Goal: Transaction & Acquisition: Purchase product/service

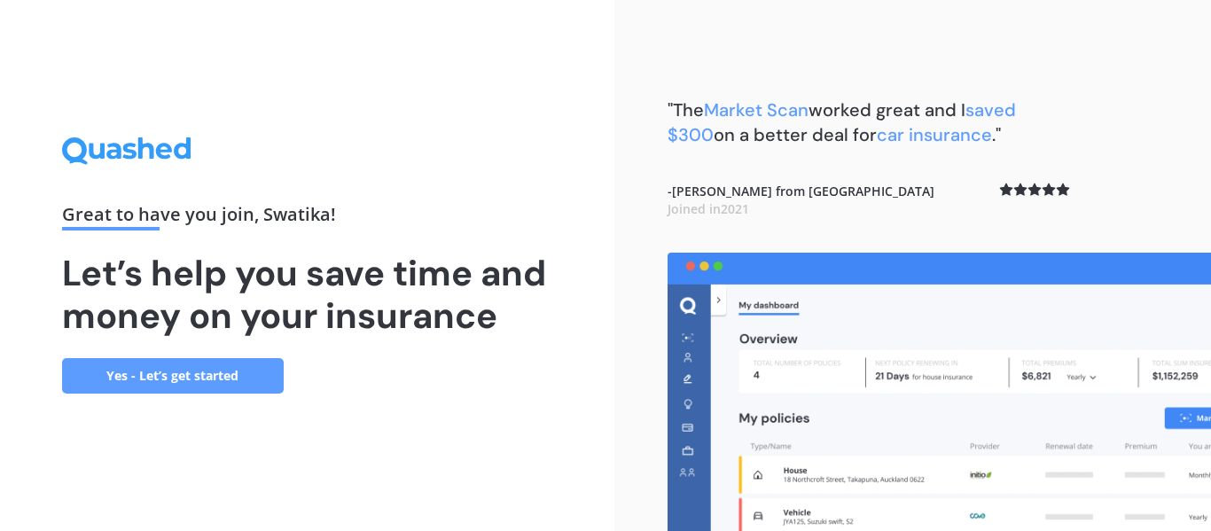
click at [160, 374] on link "Yes - Let’s get started" at bounding box center [173, 375] width 222 height 35
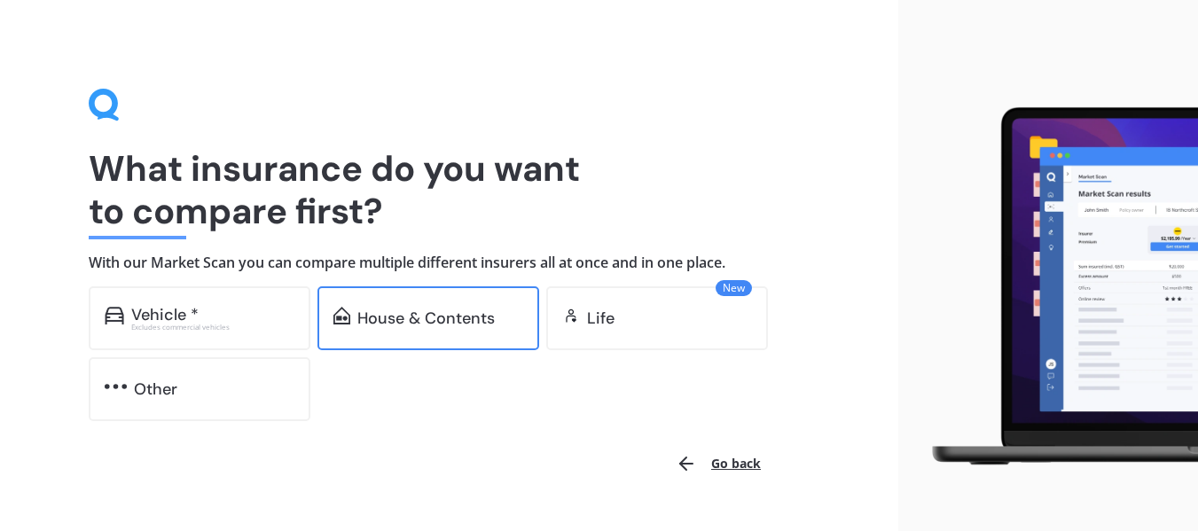
click at [418, 316] on div "House & Contents" at bounding box center [425, 318] width 137 height 18
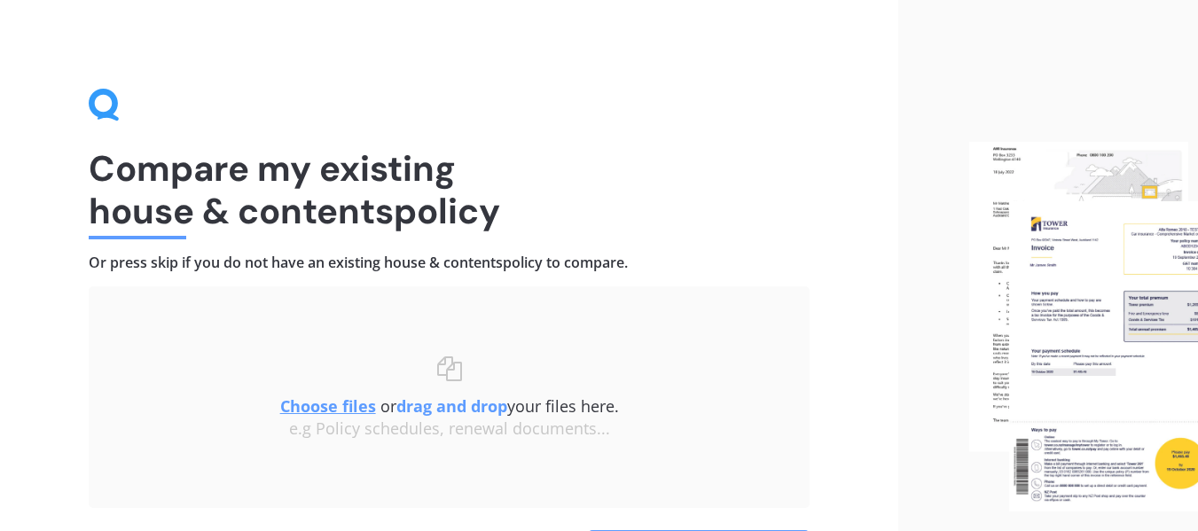
scroll to position [122, 0]
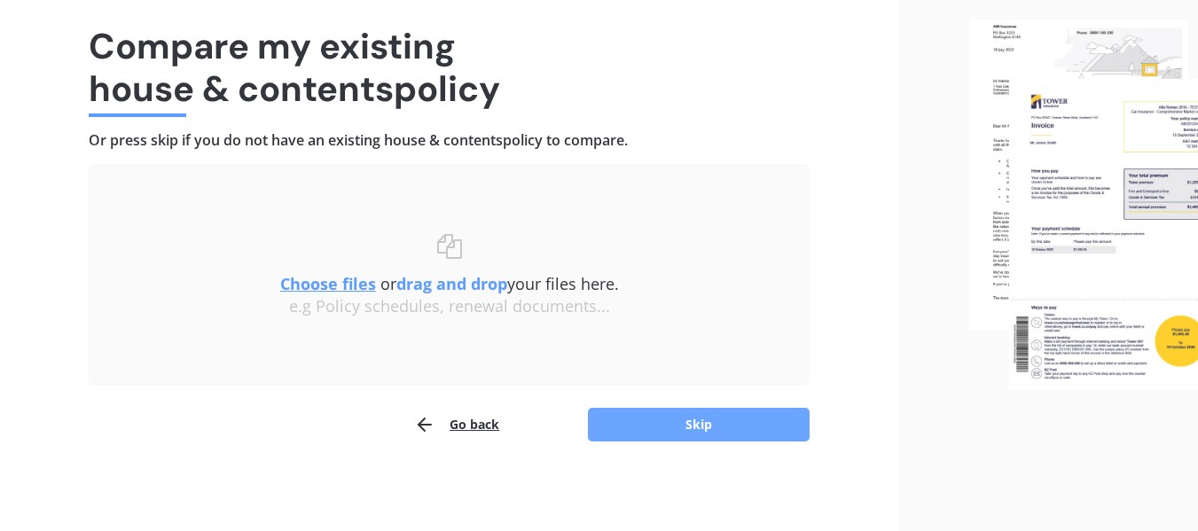
click at [646, 430] on button "Skip" at bounding box center [699, 425] width 222 height 34
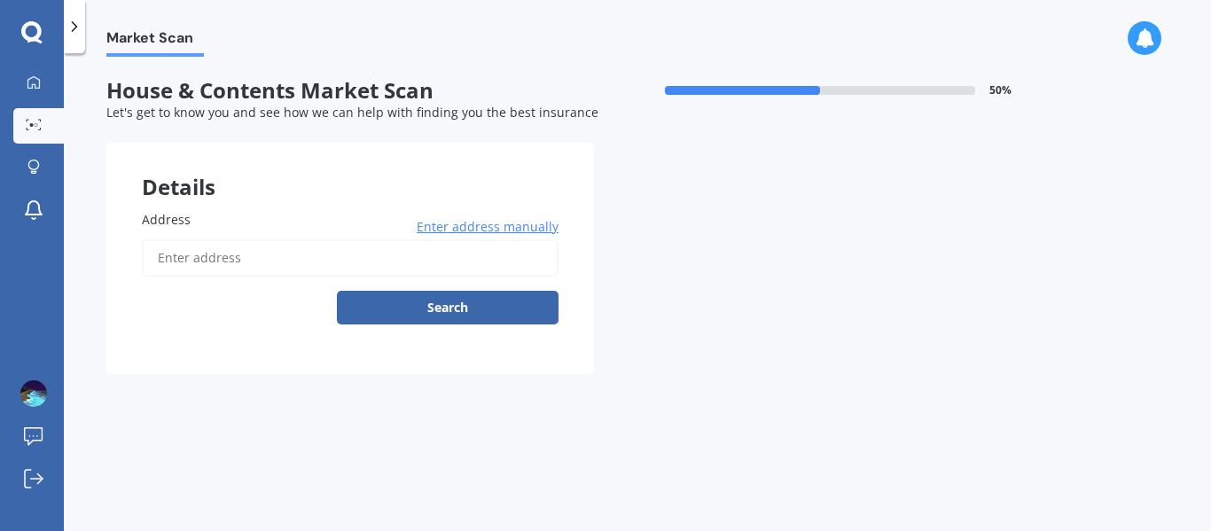
drag, startPoint x: 199, startPoint y: 255, endPoint x: 196, endPoint y: 264, distance: 9.5
click at [196, 264] on input "Address" at bounding box center [350, 257] width 417 height 37
type input "[STREET_ADDRESS]"
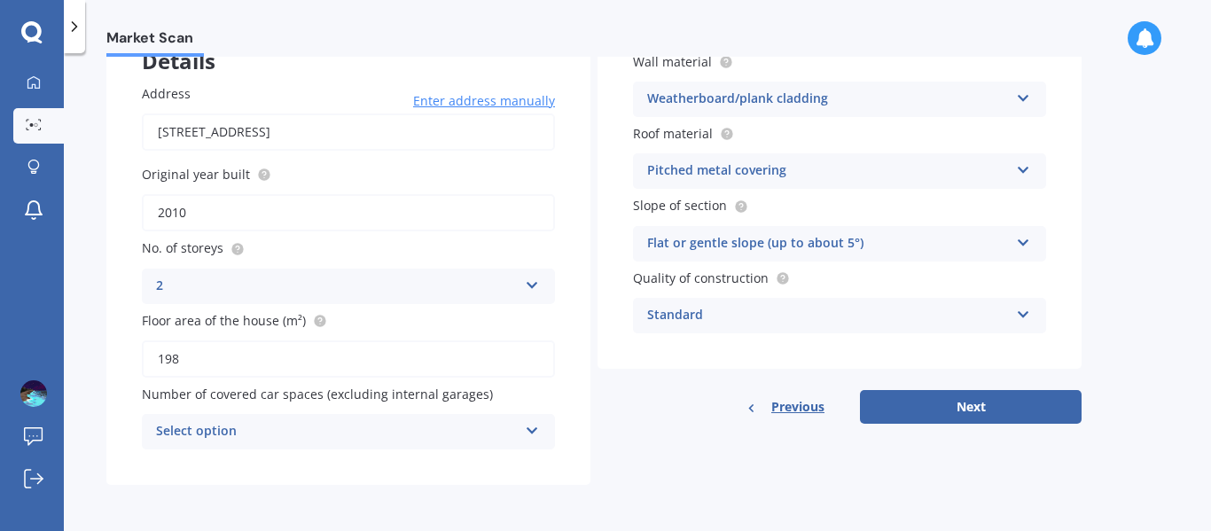
scroll to position [125, 0]
click at [277, 429] on div "Select option" at bounding box center [337, 432] width 362 height 21
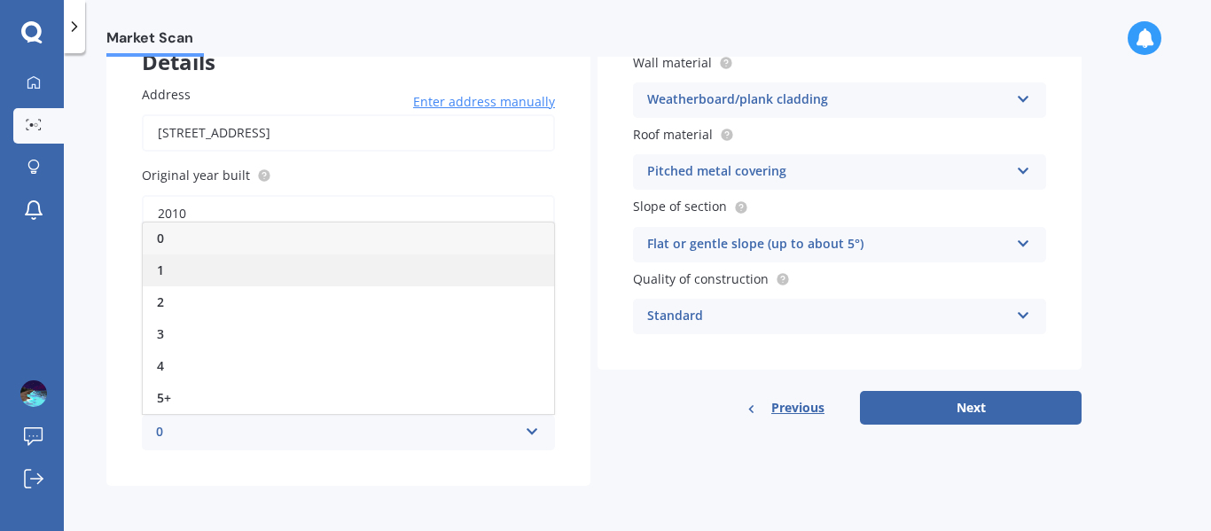
click at [192, 258] on div "1" at bounding box center [348, 270] width 411 height 32
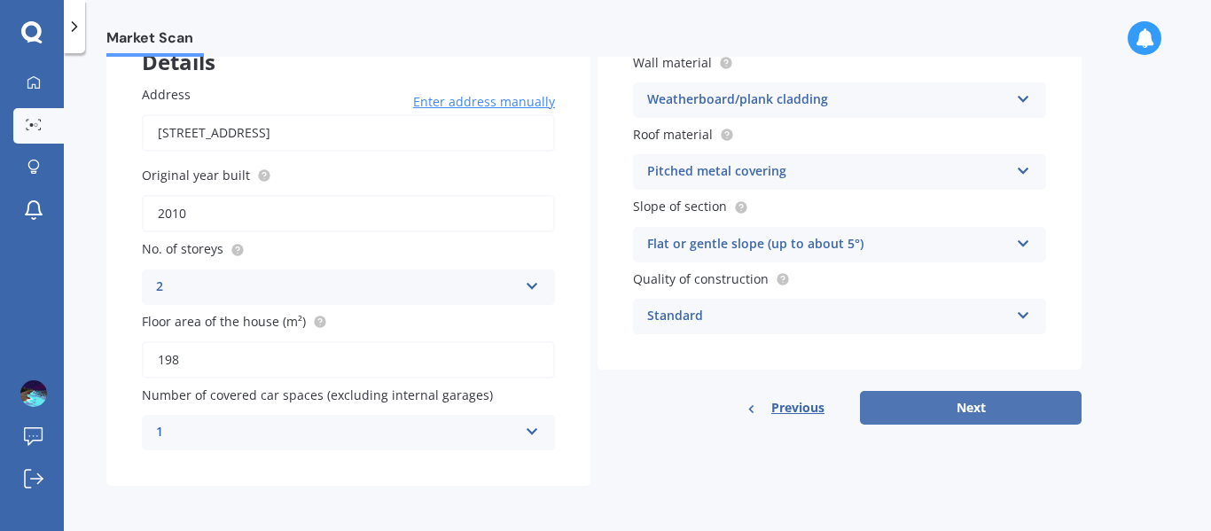
click at [902, 415] on button "Next" at bounding box center [971, 408] width 222 height 34
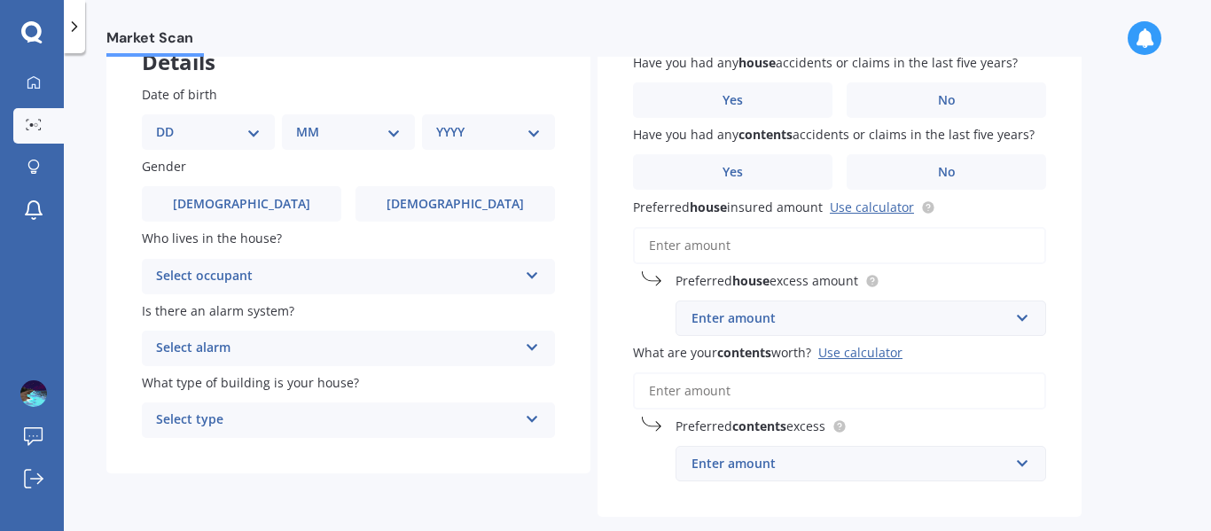
scroll to position [0, 0]
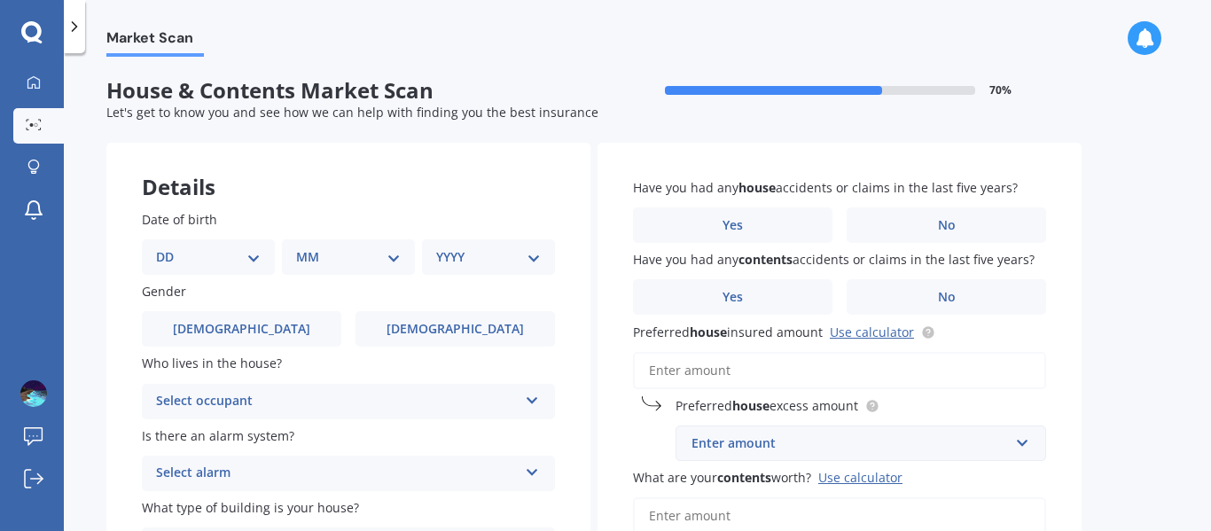
click at [246, 257] on select "DD 01 02 03 04 05 06 07 08 09 10 11 12 13 14 15 16 17 18 19 20 21 22 23 24 25 2…" at bounding box center [208, 257] width 105 height 20
select select "25"
click at [170, 247] on select "DD 01 02 03 04 05 06 07 08 09 10 11 12 13 14 15 16 17 18 19 20 21 22 23 24 25 2…" at bounding box center [208, 257] width 105 height 20
click at [389, 257] on select "MM 01 02 03 04 05 06 07 08 09 10 11 12" at bounding box center [352, 257] width 98 height 20
select select "02"
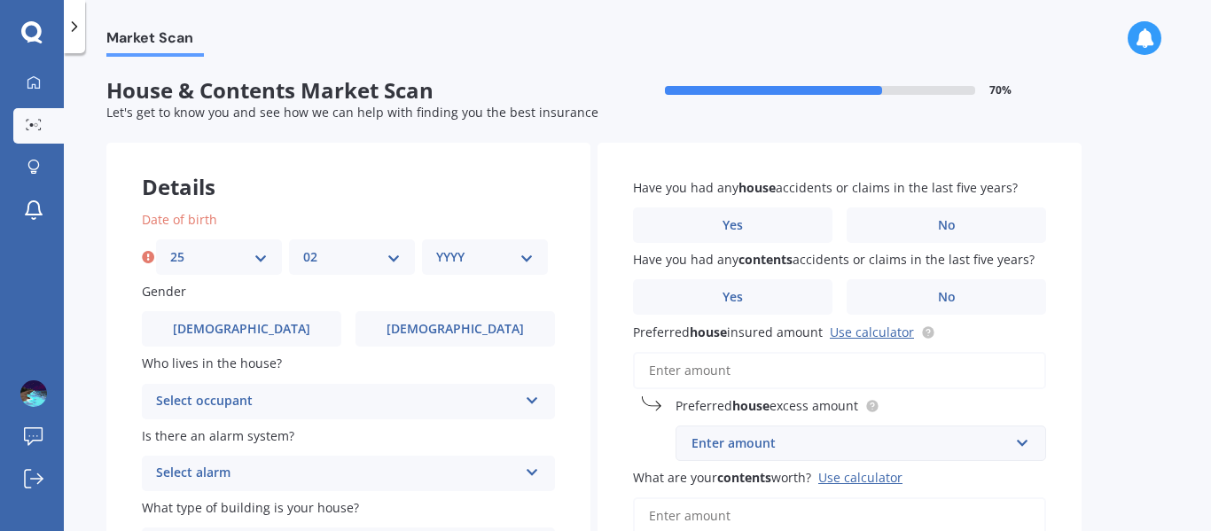
click at [303, 247] on select "MM 01 02 03 04 05 06 07 08 09 10 11 12" at bounding box center [352, 257] width 98 height 20
click at [529, 263] on select "YYYY 2009 2008 2007 2006 2005 2004 2003 2002 2001 2000 1999 1998 1997 1996 1995…" at bounding box center [485, 257] width 98 height 20
select select "1983"
click at [436, 247] on select "YYYY 2009 2008 2007 2006 2005 2004 2003 2002 2001 2000 1999 1998 1997 1996 1995…" at bounding box center [485, 257] width 98 height 20
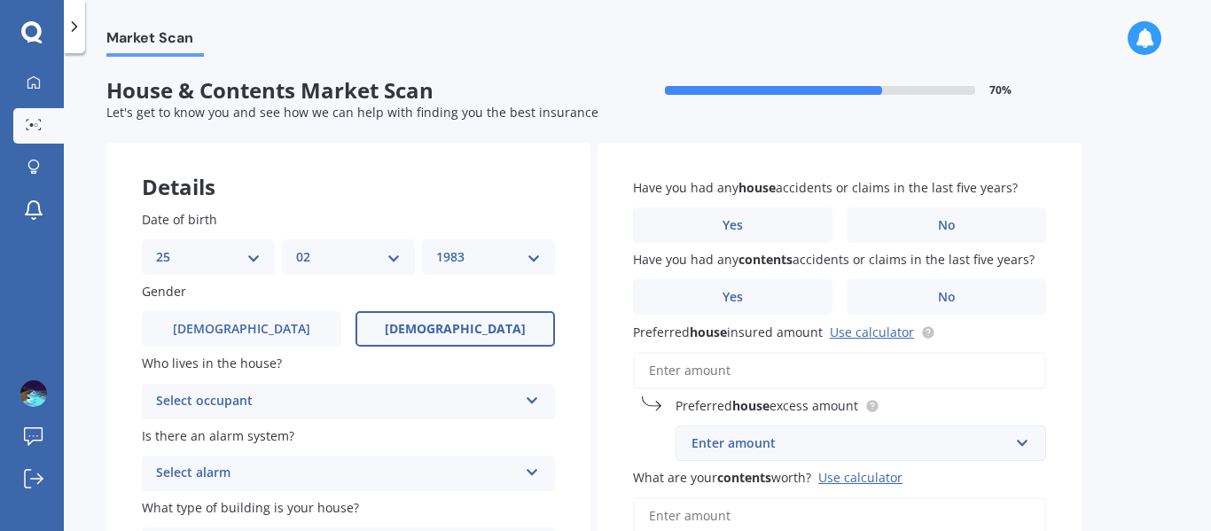
click at [417, 318] on label "[DEMOGRAPHIC_DATA]" at bounding box center [454, 328] width 199 height 35
click at [0, 0] on input "[DEMOGRAPHIC_DATA]" at bounding box center [0, 0] width 0 height 0
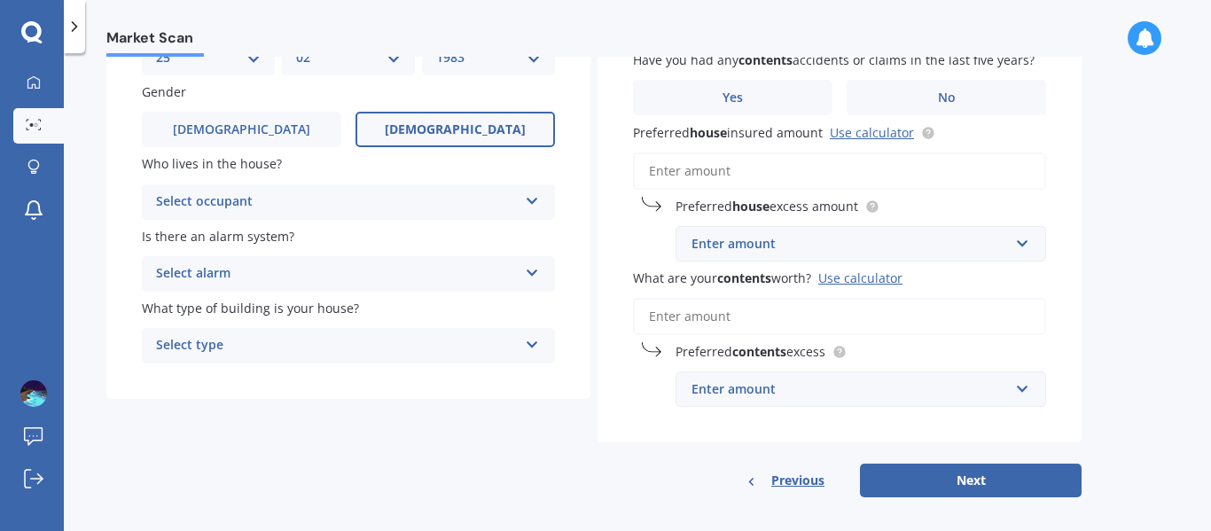
scroll to position [200, 0]
click at [251, 199] on div "Select occupant" at bounding box center [337, 201] width 362 height 21
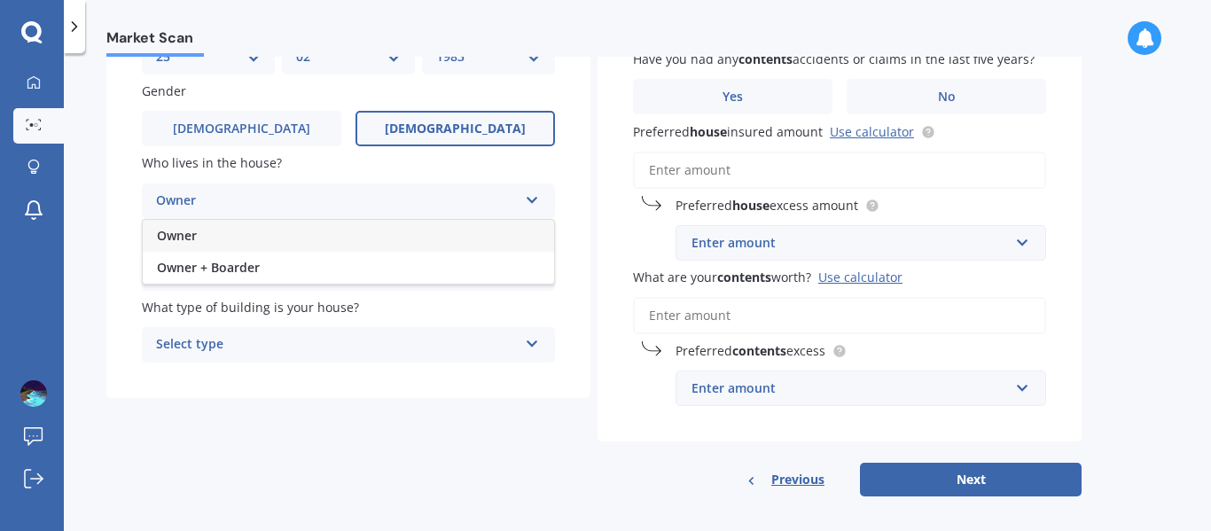
click at [249, 238] on div "Owner" at bounding box center [348, 236] width 411 height 32
click at [258, 269] on div "Select alarm" at bounding box center [337, 272] width 362 height 21
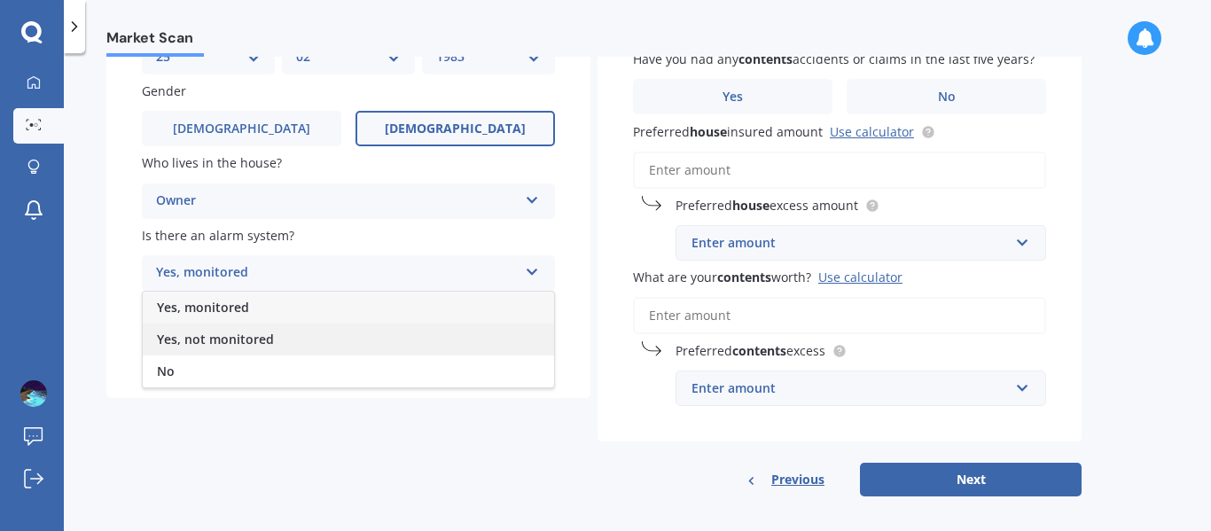
click at [251, 345] on span "Yes, not monitored" at bounding box center [215, 339] width 117 height 17
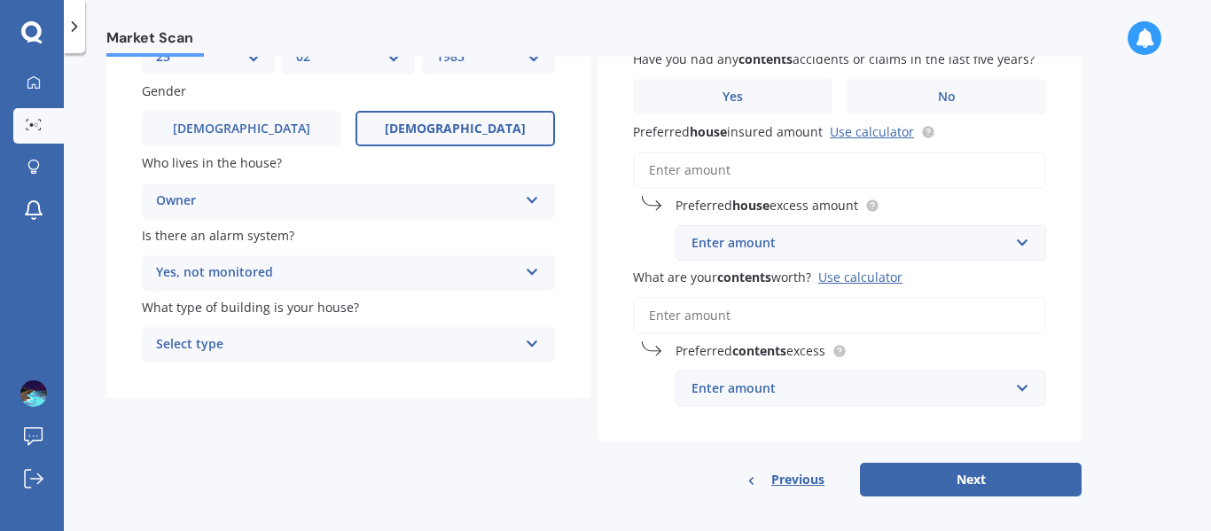
click at [254, 351] on div "Select type" at bounding box center [337, 344] width 362 height 21
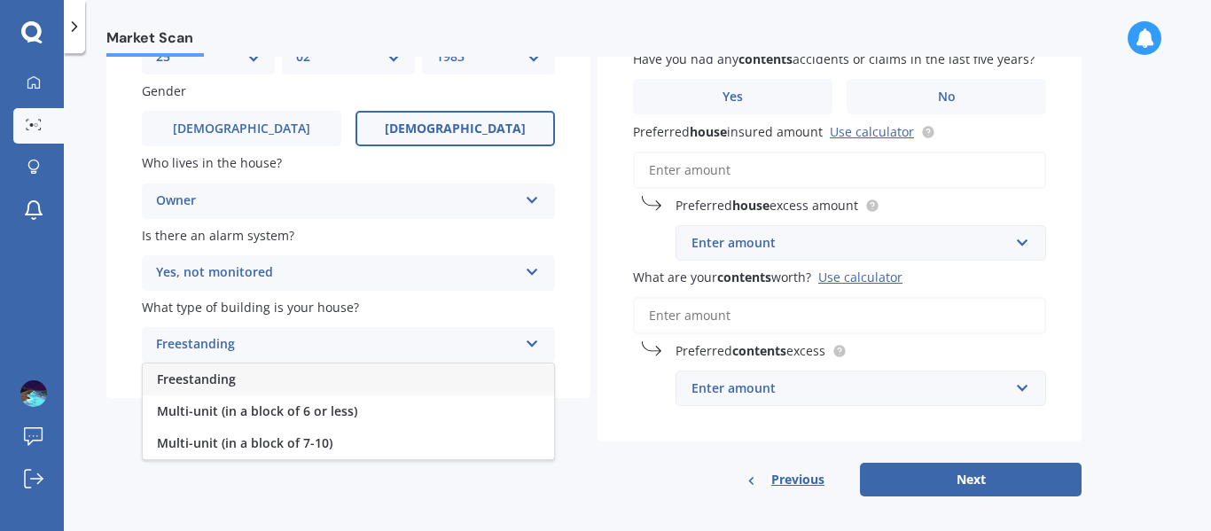
click at [243, 385] on div "Freestanding" at bounding box center [348, 379] width 411 height 32
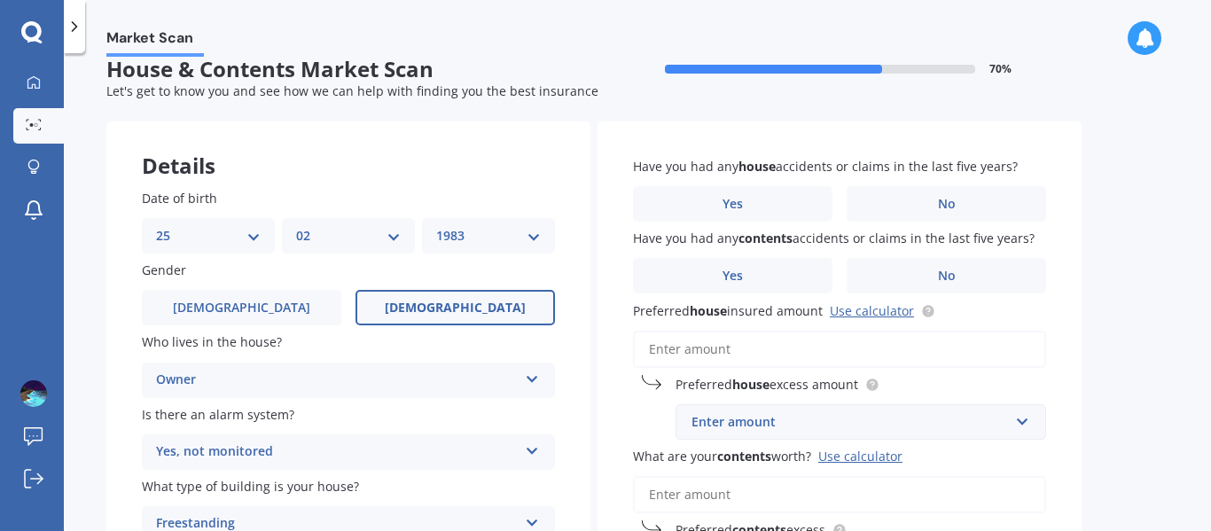
scroll to position [20, 0]
click at [769, 197] on label "Yes" at bounding box center [732, 204] width 199 height 35
click at [0, 0] on input "Yes" at bounding box center [0, 0] width 0 height 0
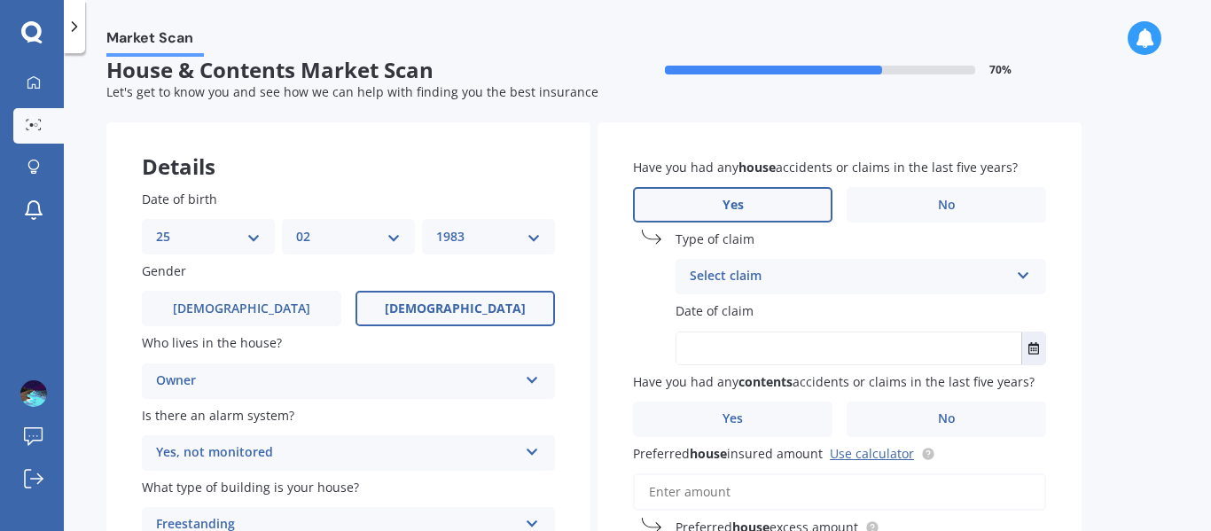
click at [803, 279] on div "Select claim" at bounding box center [849, 276] width 319 height 21
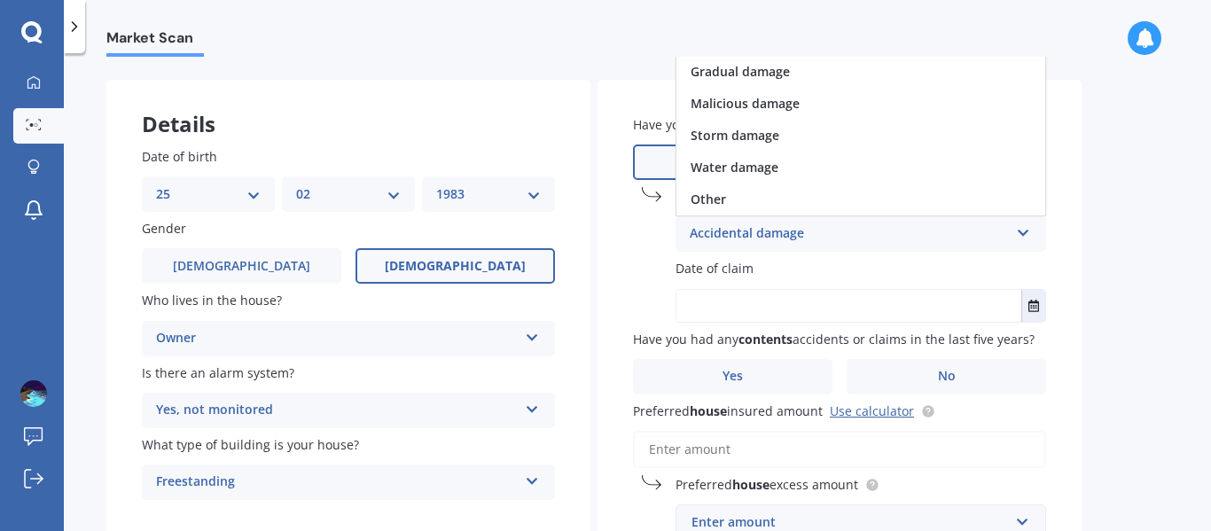
scroll to position [66, 0]
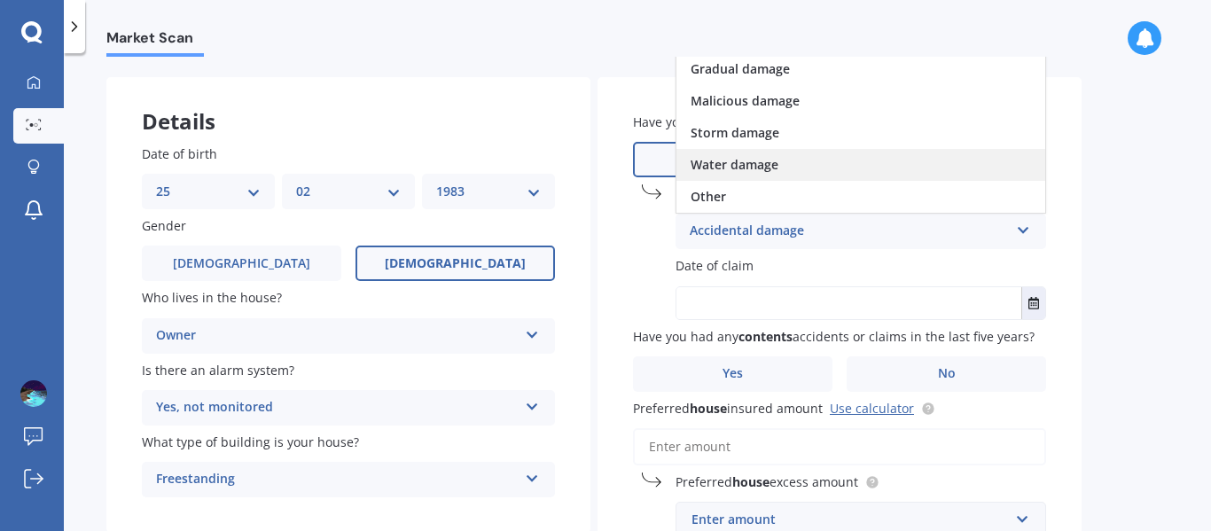
click at [753, 156] on span "Water damage" at bounding box center [735, 164] width 88 height 17
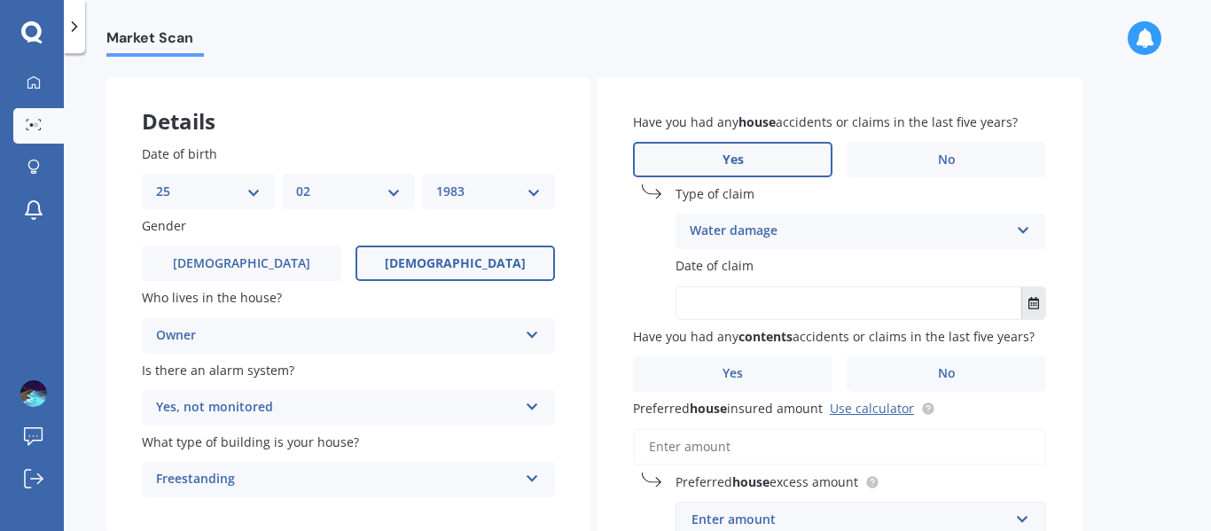
click at [1032, 304] on icon "Select date" at bounding box center [1033, 303] width 11 height 12
click at [1034, 297] on icon "Select date" at bounding box center [1033, 303] width 11 height 12
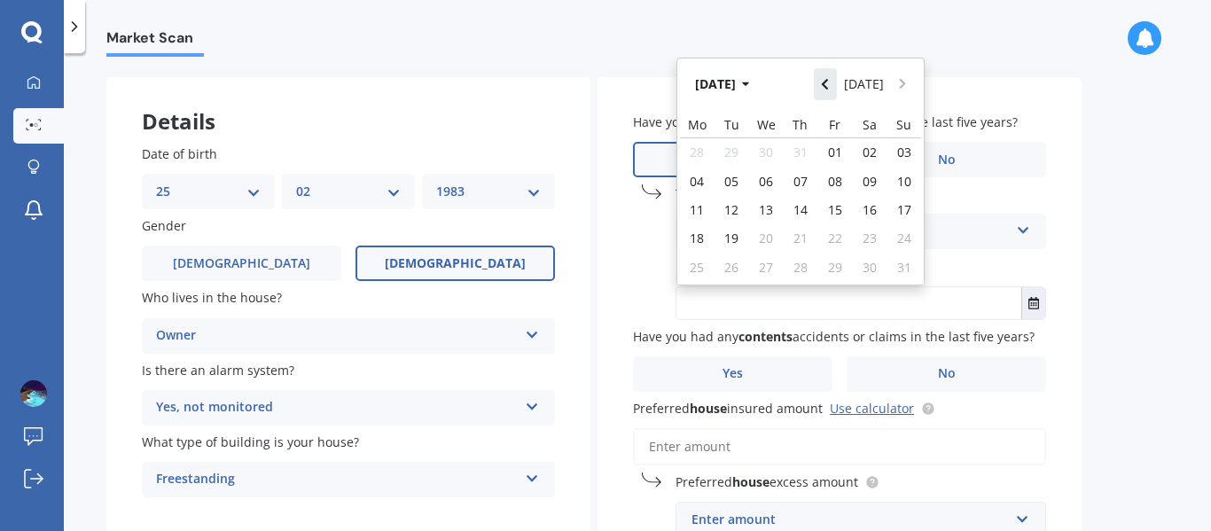
click at [829, 79] on icon "Navigate back" at bounding box center [825, 84] width 8 height 12
click at [730, 152] on span "01" at bounding box center [731, 152] width 14 height 17
type input "[DATE]"
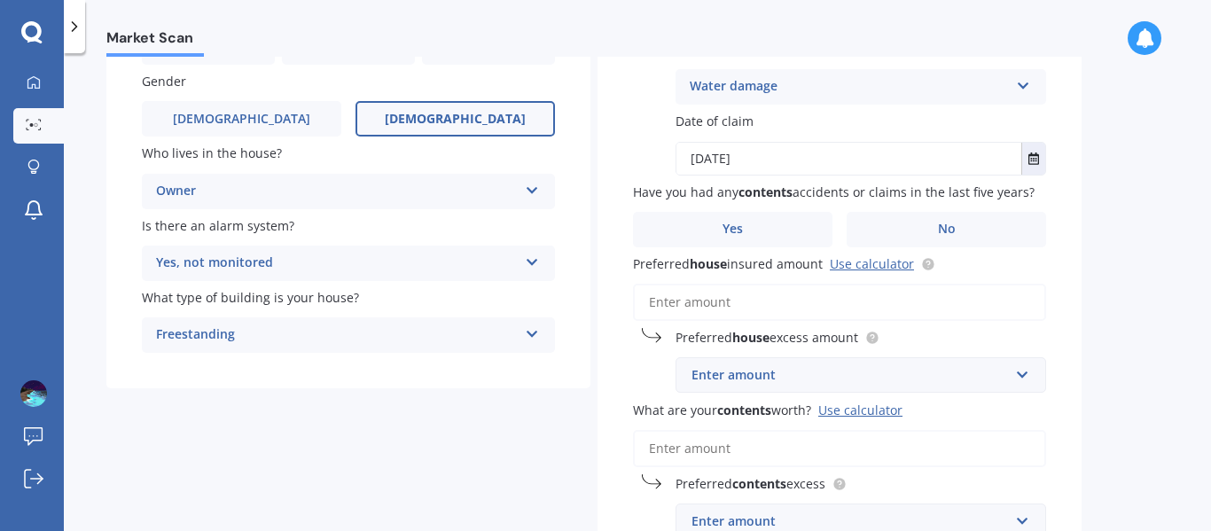
scroll to position [255, 0]
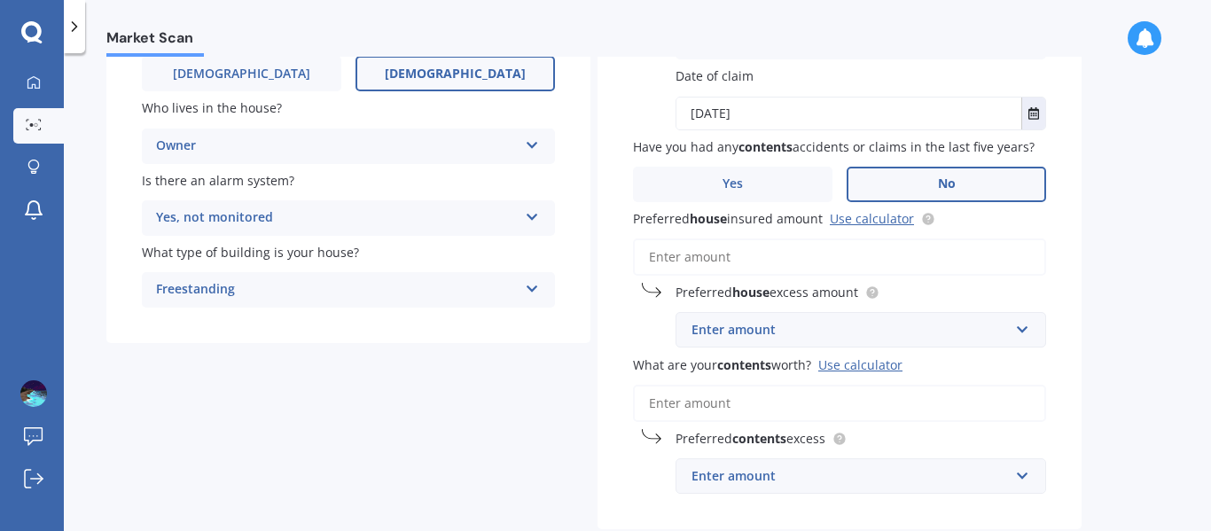
click at [964, 186] on label "No" at bounding box center [946, 184] width 199 height 35
click at [0, 0] on input "No" at bounding box center [0, 0] width 0 height 0
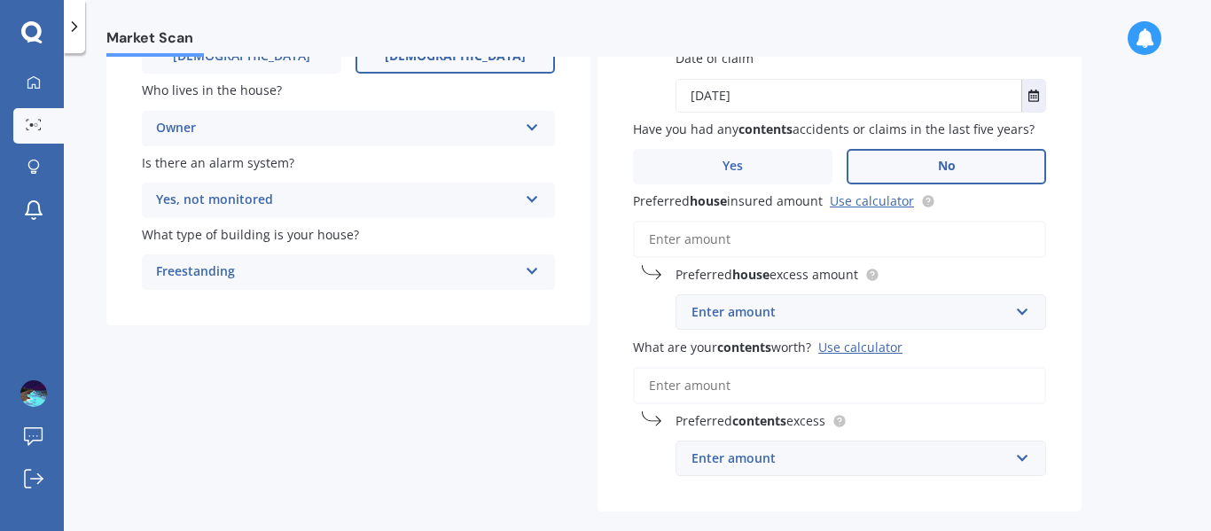
scroll to position [274, 0]
click at [828, 237] on input "Preferred house insured amount Use calculator" at bounding box center [839, 238] width 413 height 37
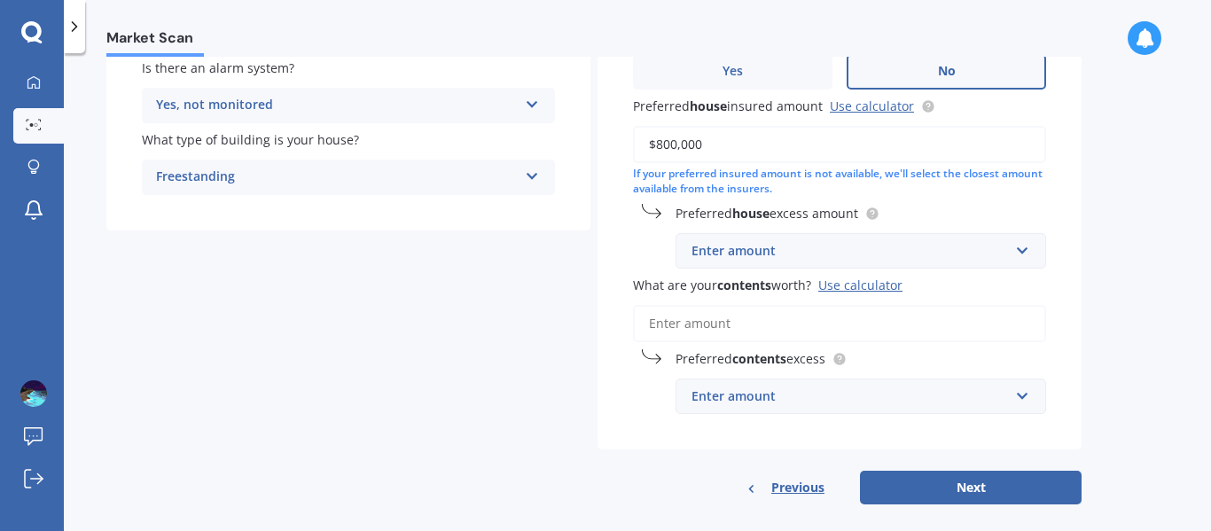
scroll to position [387, 0]
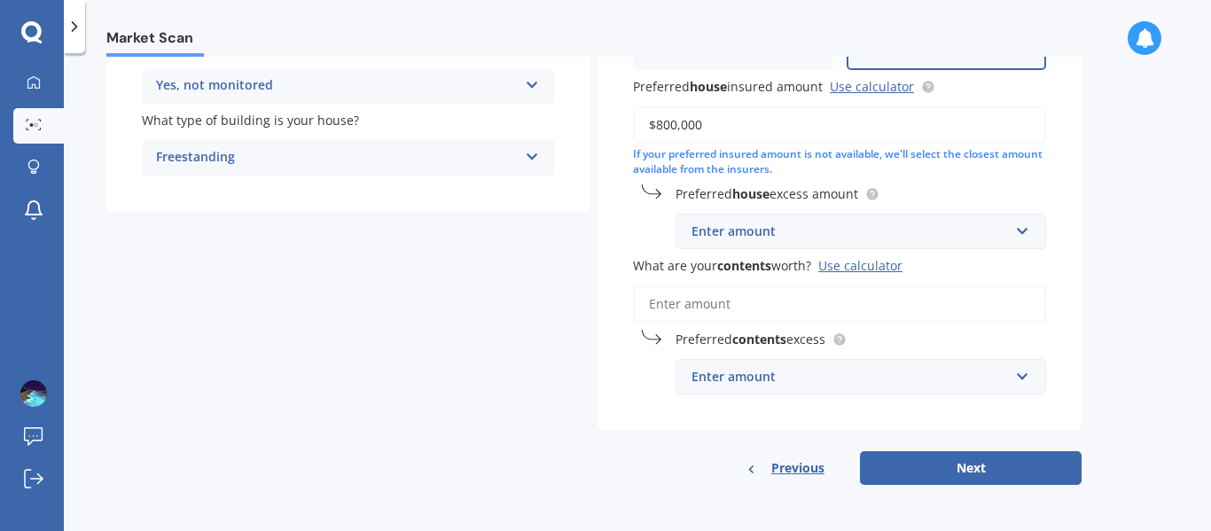
type input "$800,000"
click at [1028, 230] on input "text" at bounding box center [854, 232] width 355 height 34
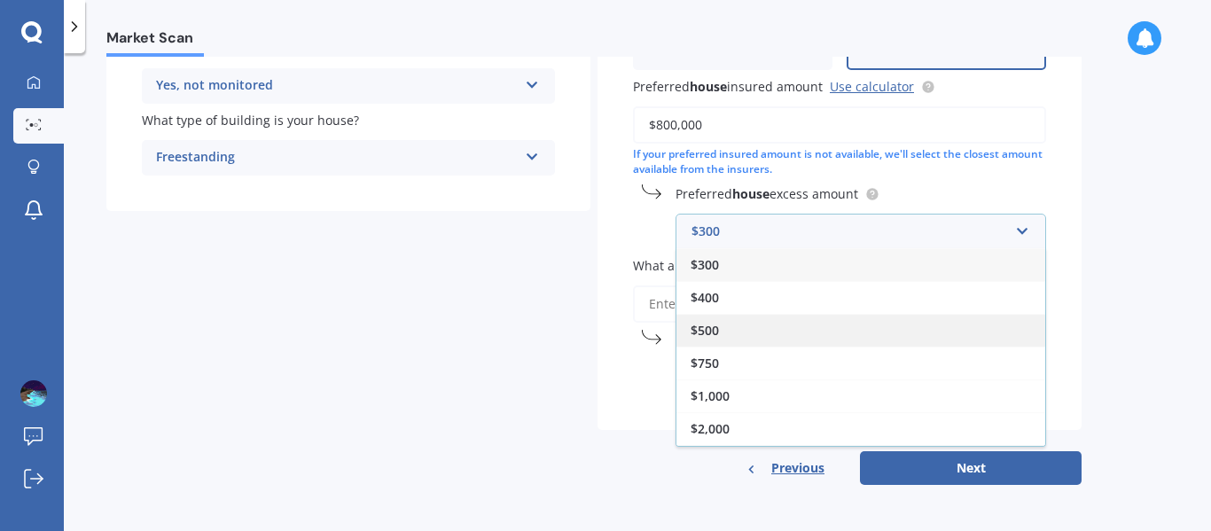
click at [721, 329] on div "$500" at bounding box center [860, 330] width 369 height 33
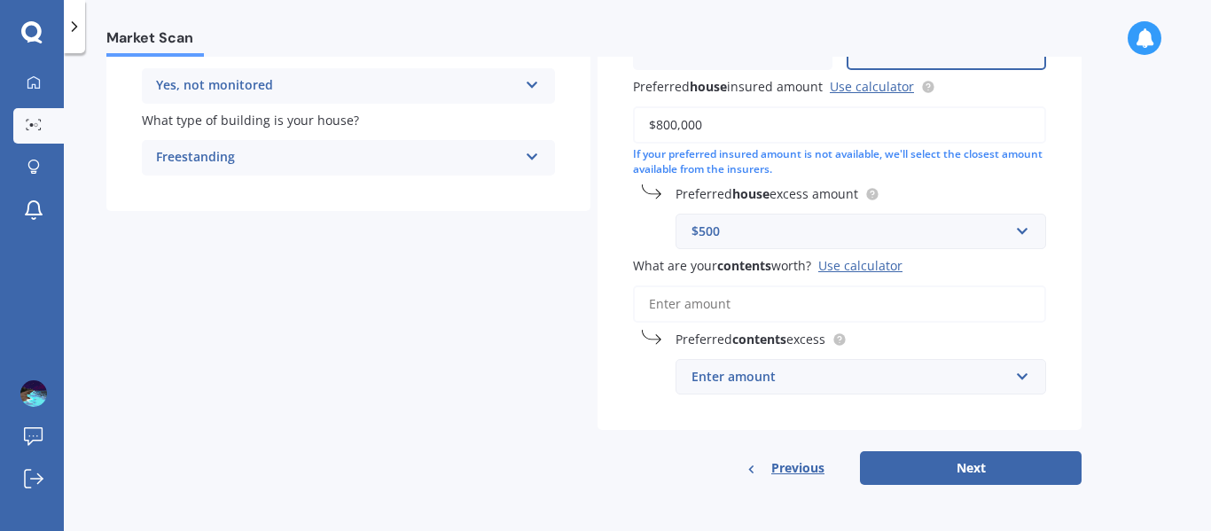
click at [785, 310] on input "What are your contents worth? Use calculator" at bounding box center [839, 303] width 413 height 37
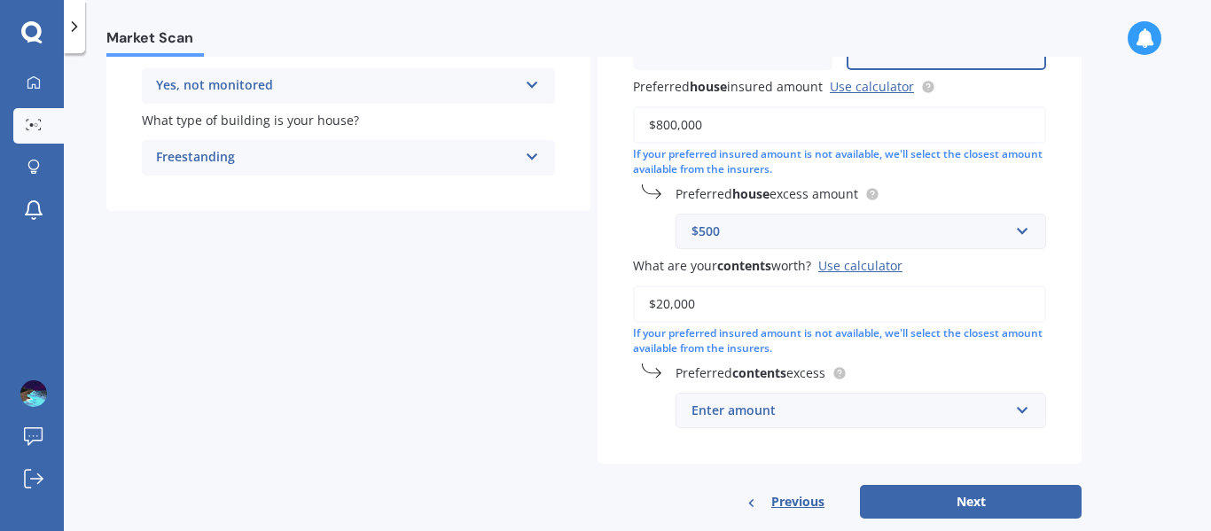
type input "$20,000"
click at [930, 418] on div "Enter amount" at bounding box center [849, 411] width 317 height 20
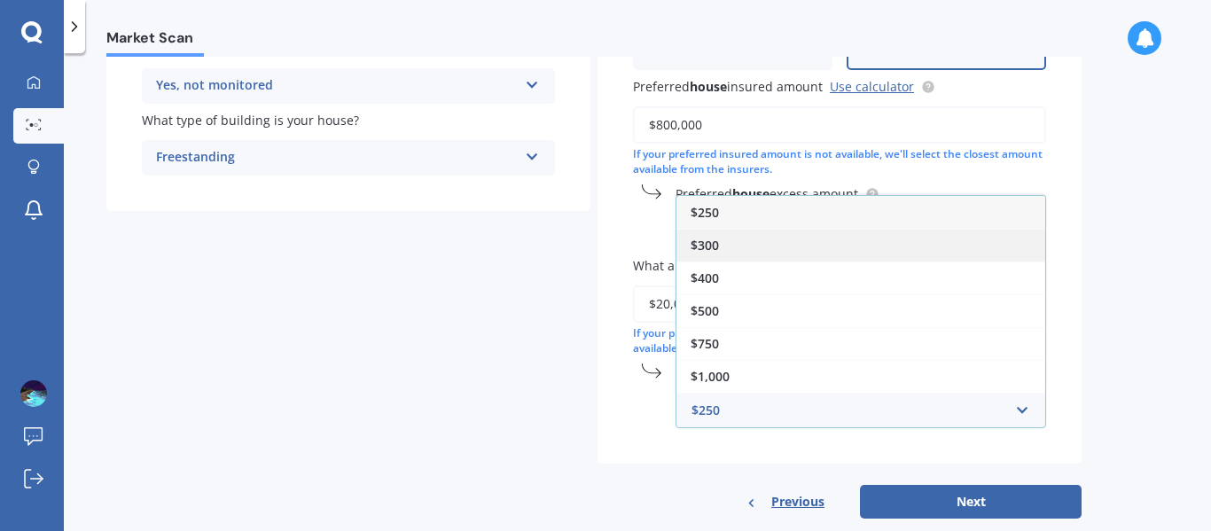
click at [746, 239] on div "$300" at bounding box center [860, 245] width 369 height 33
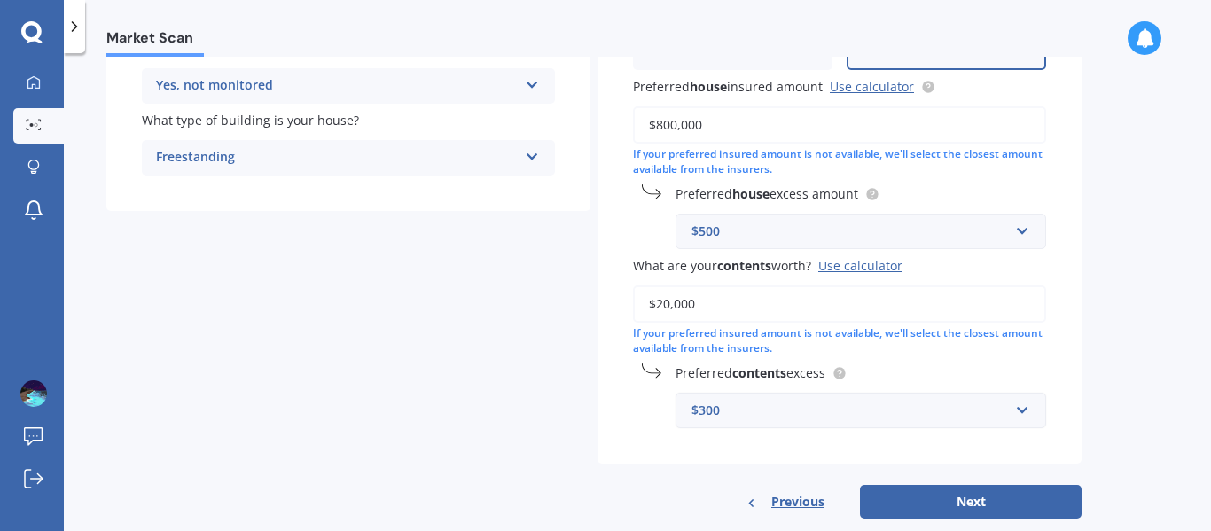
scroll to position [421, 0]
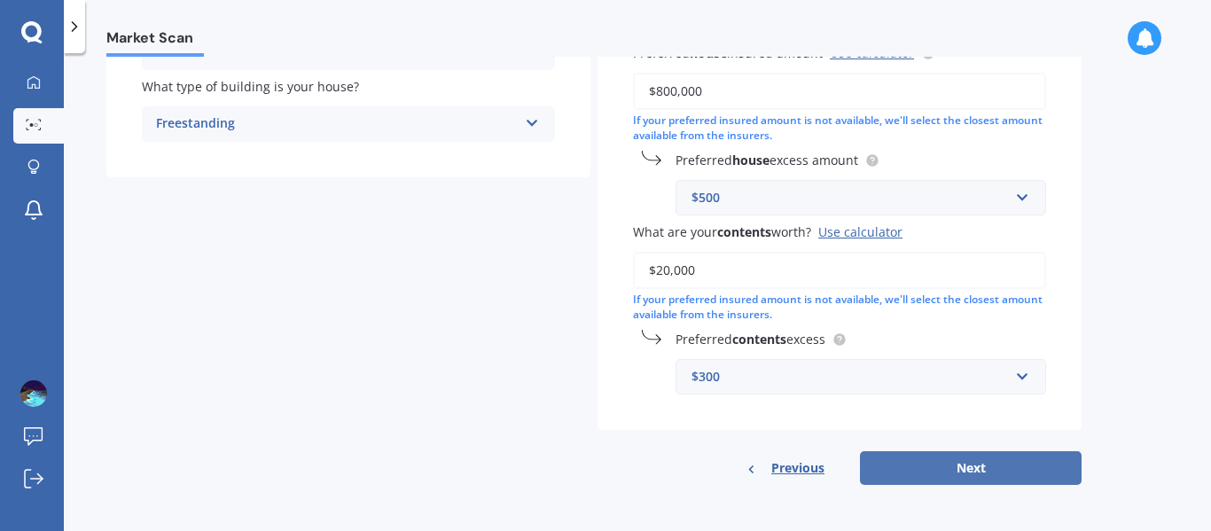
click at [1011, 466] on button "Next" at bounding box center [971, 468] width 222 height 34
select select "25"
select select "02"
select select "1983"
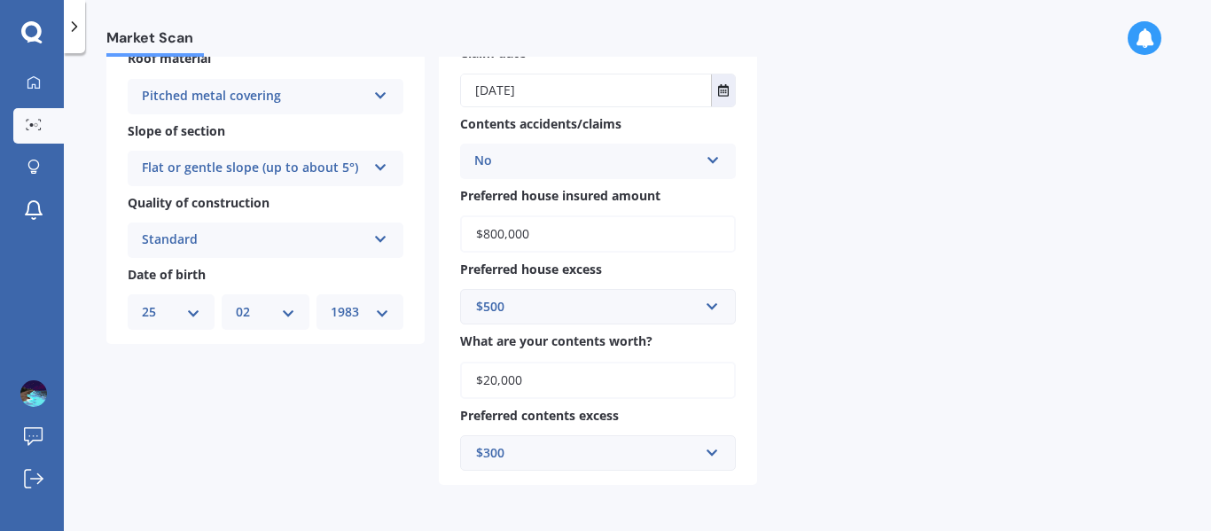
scroll to position [545, 0]
click at [554, 379] on input "$20,000" at bounding box center [598, 380] width 276 height 37
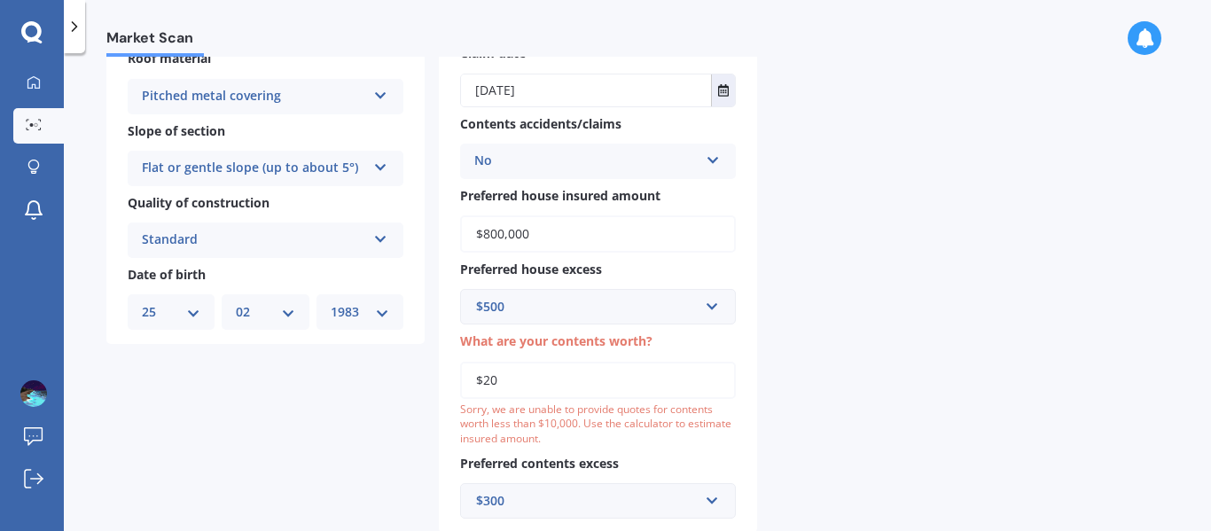
type input "$2"
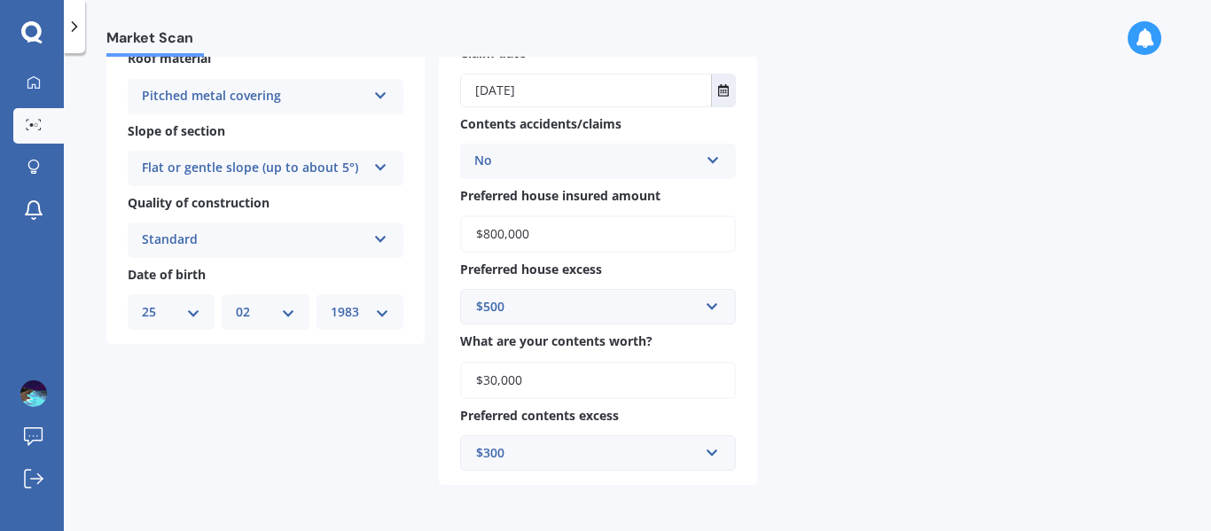
type input "$30,000"
click at [714, 456] on input "text" at bounding box center [592, 453] width 260 height 34
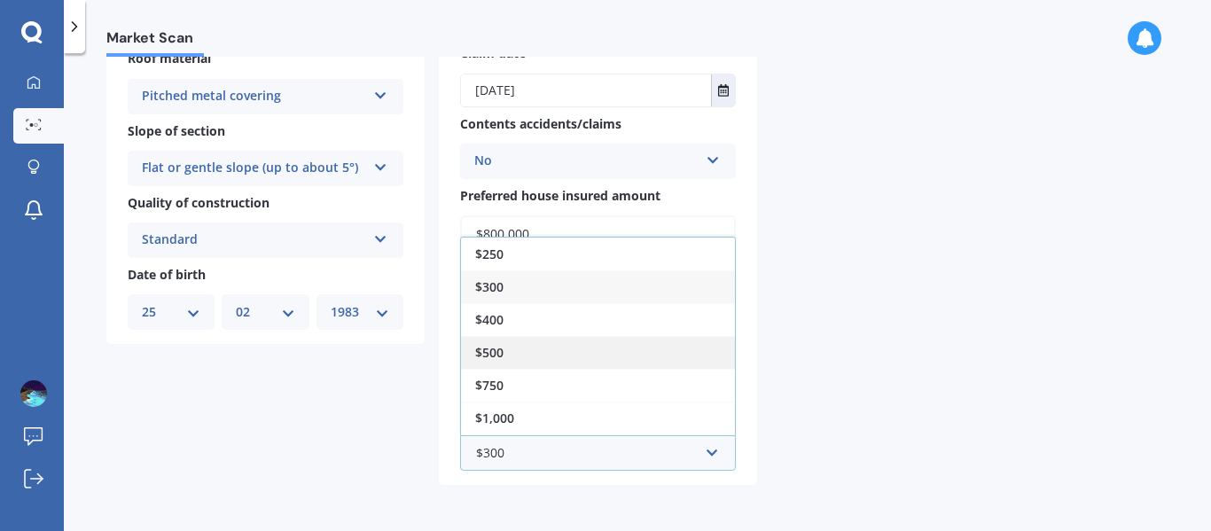
click at [502, 341] on div "$500" at bounding box center [598, 352] width 274 height 33
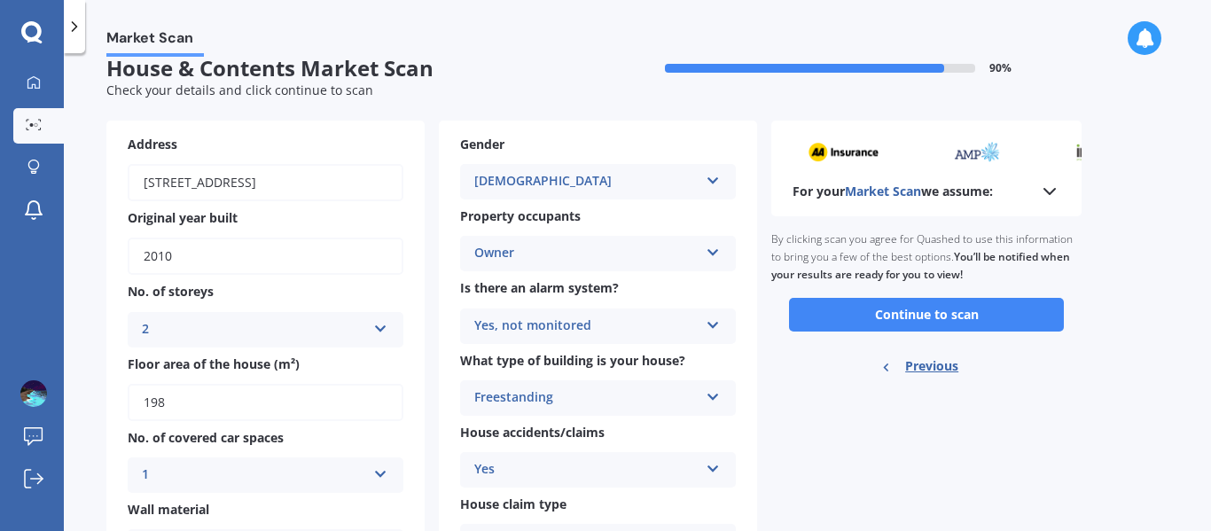
scroll to position [0, 0]
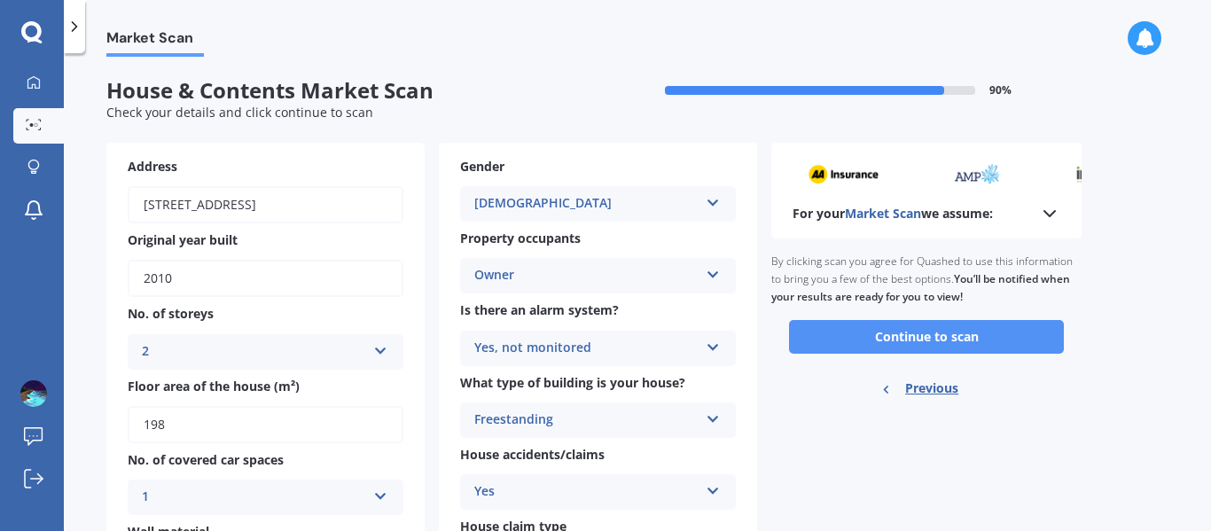
click at [943, 329] on button "Continue to scan" at bounding box center [926, 337] width 275 height 34
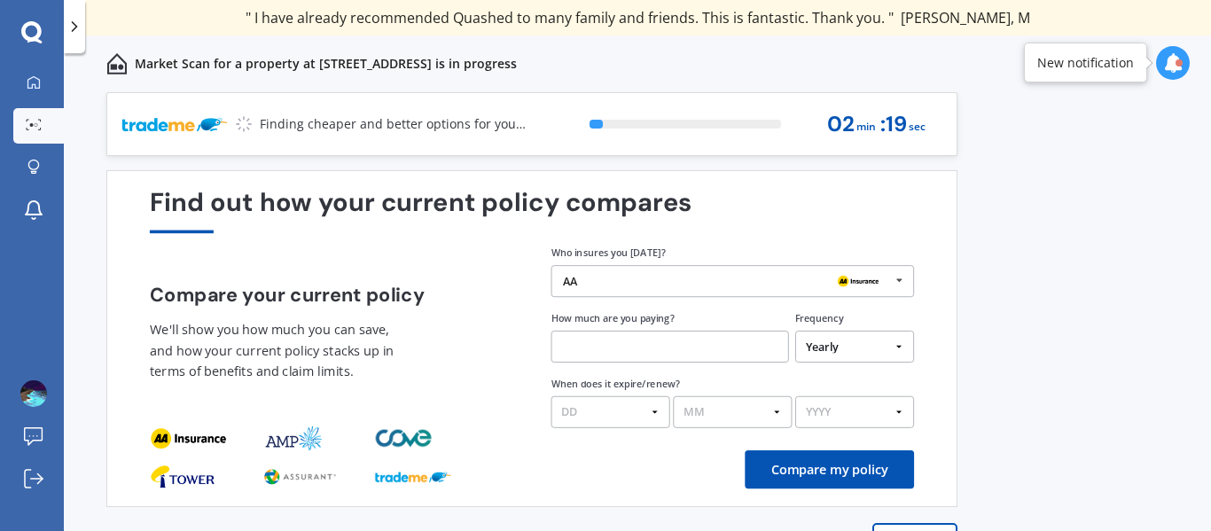
scroll to position [45, 0]
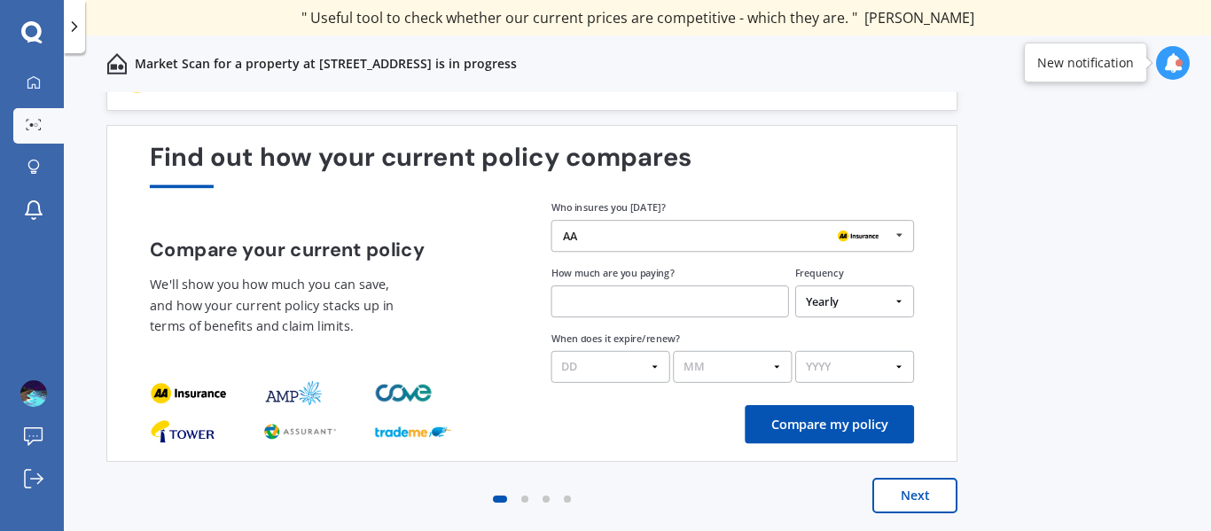
click at [915, 502] on button "Next" at bounding box center [914, 495] width 85 height 35
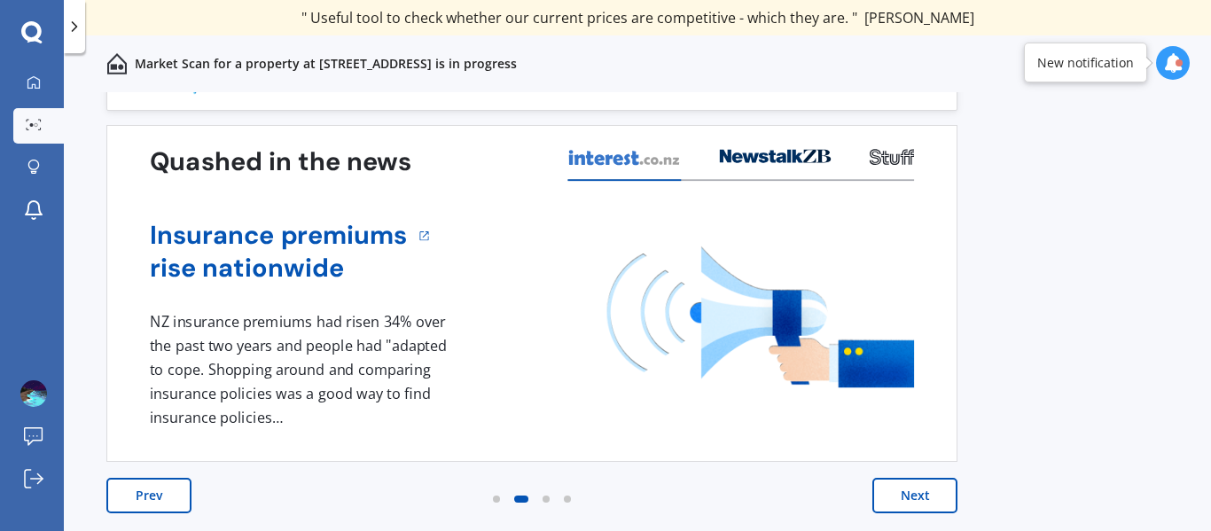
click at [915, 502] on button "Next" at bounding box center [914, 495] width 85 height 35
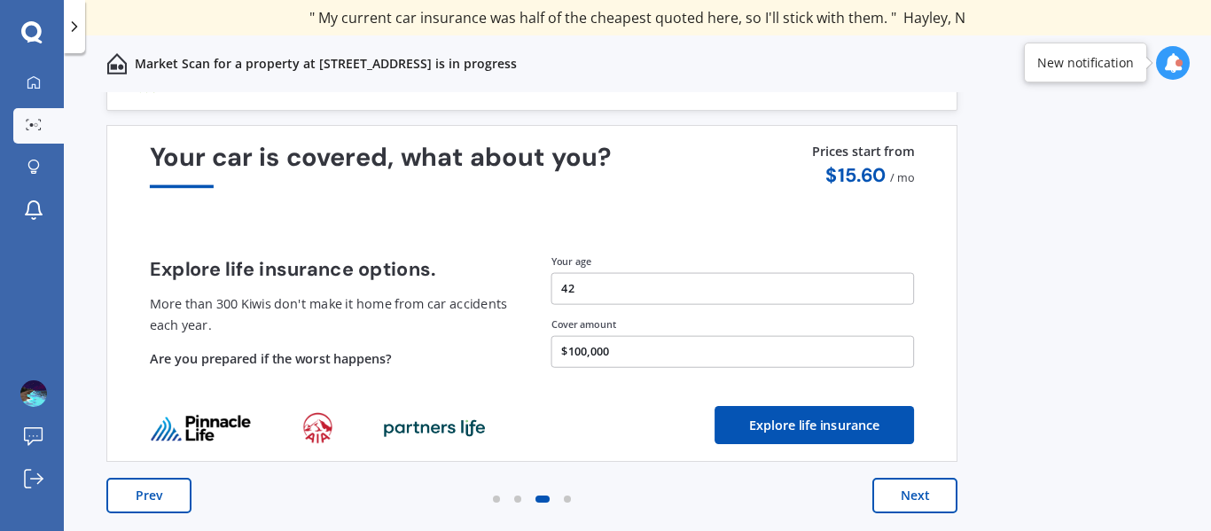
click at [894, 502] on button "Next" at bounding box center [914, 495] width 85 height 35
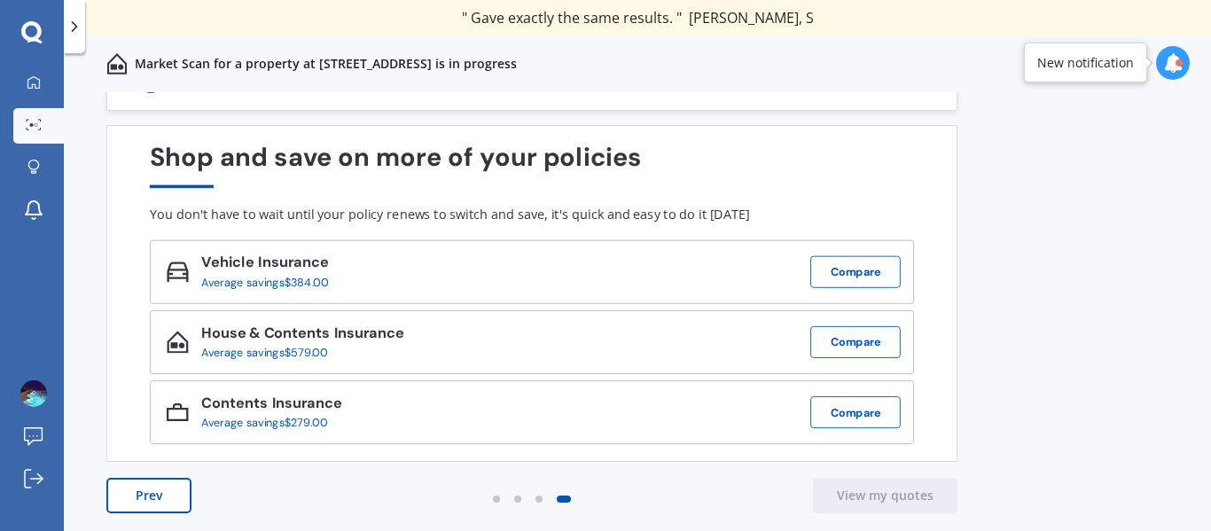
scroll to position [0, 0]
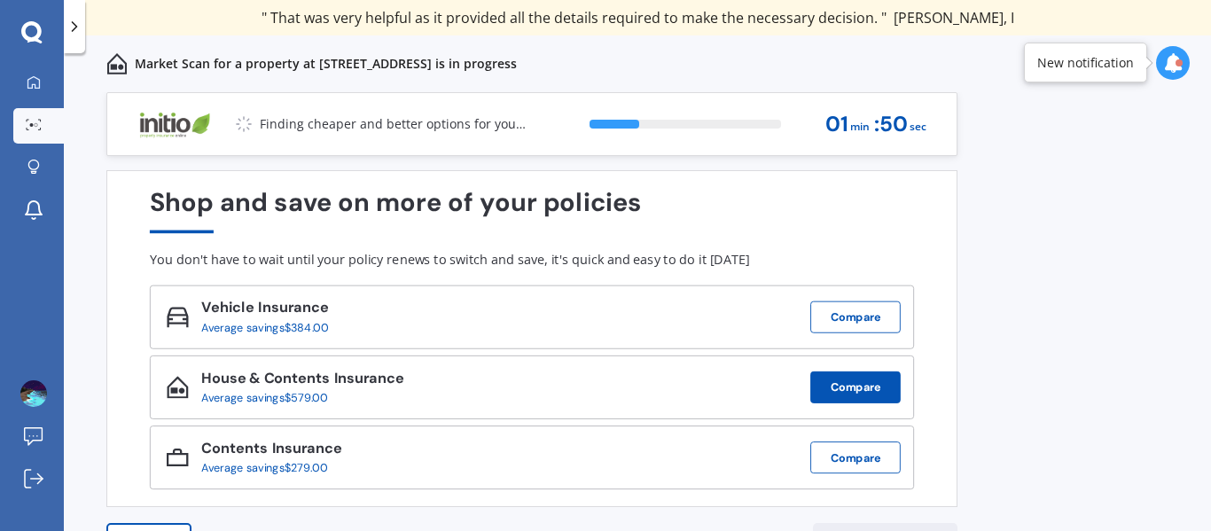
click at [878, 392] on button "Compare" at bounding box center [855, 387] width 90 height 32
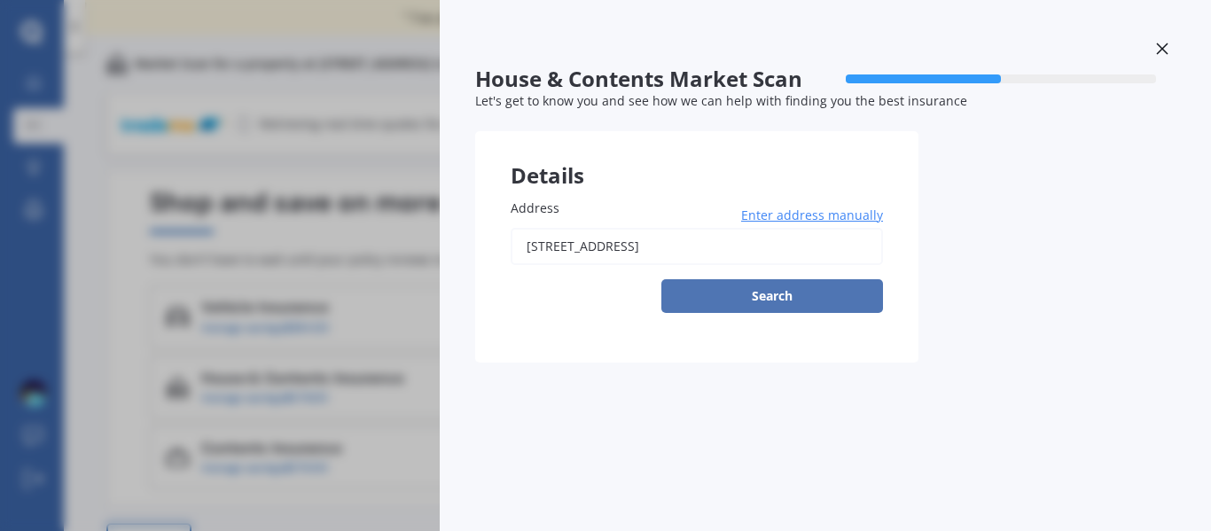
click at [791, 291] on button "Search" at bounding box center [772, 296] width 222 height 34
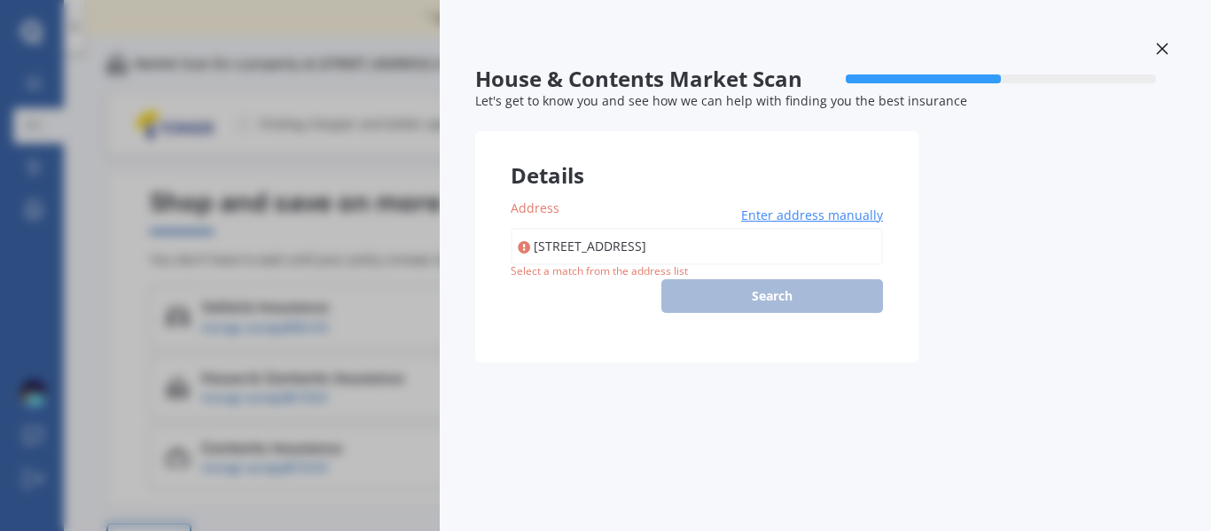
type input "[STREET_ADDRESS]"
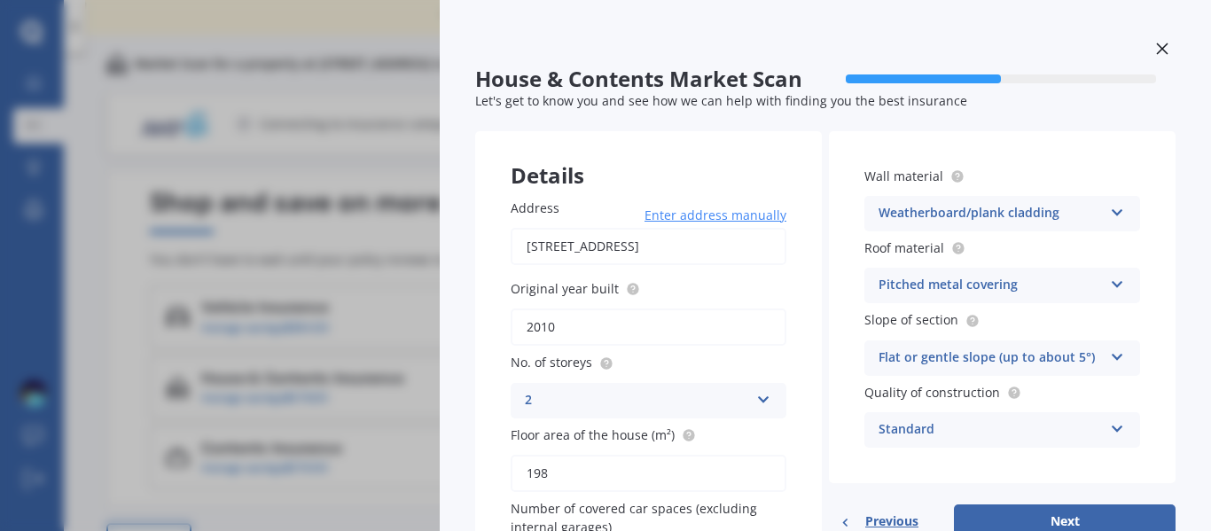
click at [1157, 47] on icon at bounding box center [1162, 49] width 12 height 12
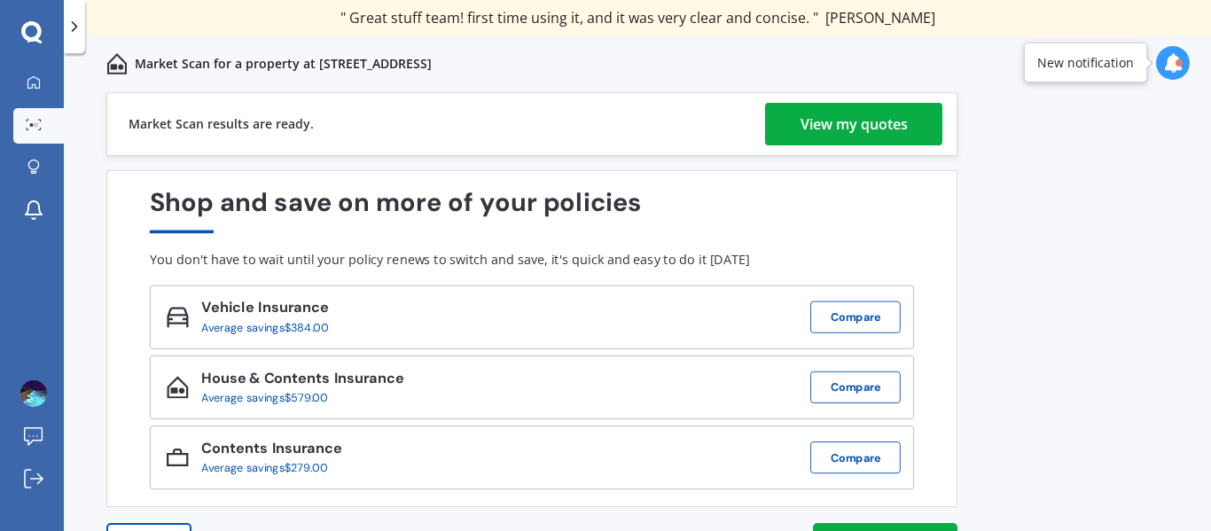
click at [837, 126] on div "View my quotes" at bounding box center [853, 124] width 107 height 43
